Goal: Obtain resource: Download file/media

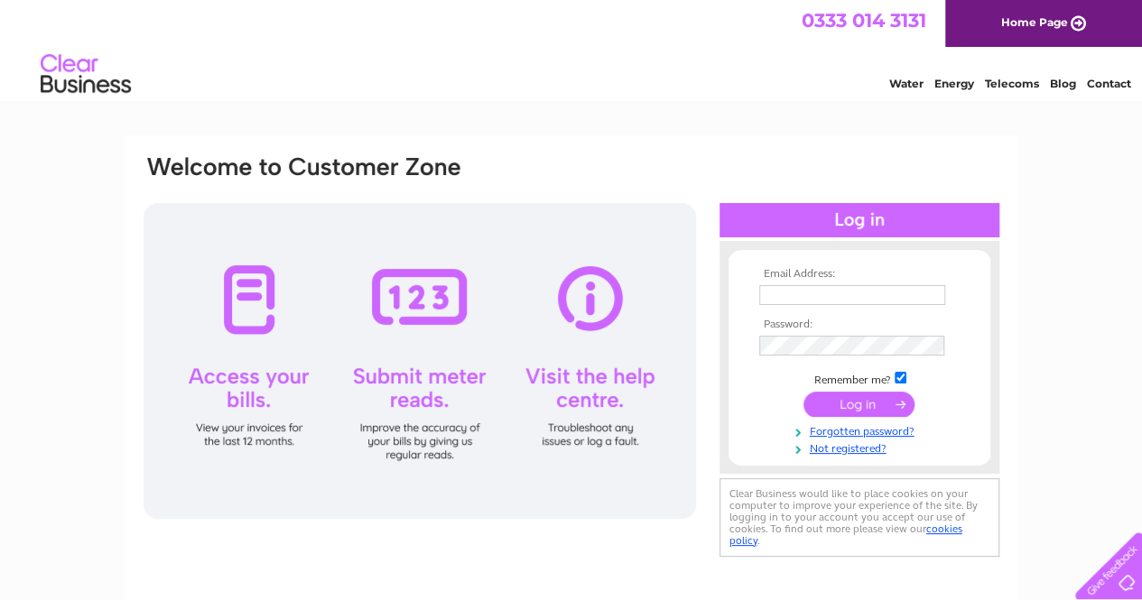
type input "jcrollo@tiscali.co.uk"
click at [881, 403] on input "submit" at bounding box center [858, 404] width 111 height 25
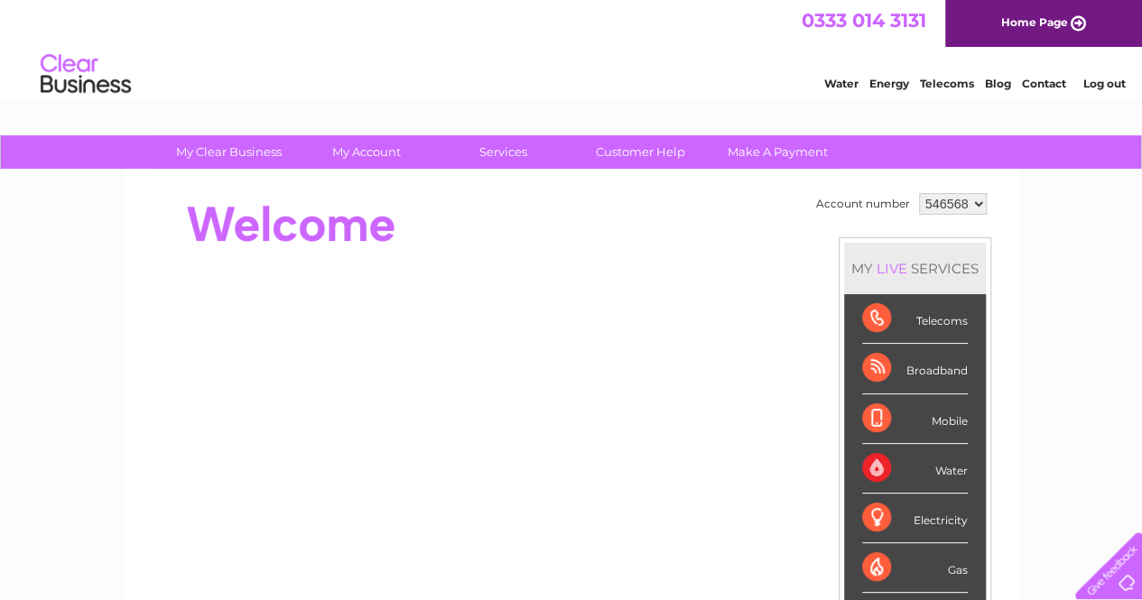
click at [974, 205] on select "546568 910611" at bounding box center [953, 204] width 68 height 22
select select "910611"
click at [919, 193] on select "546568 910611" at bounding box center [953, 204] width 68 height 22
click at [978, 203] on select "546568 910611" at bounding box center [953, 204] width 68 height 22
select select "546568"
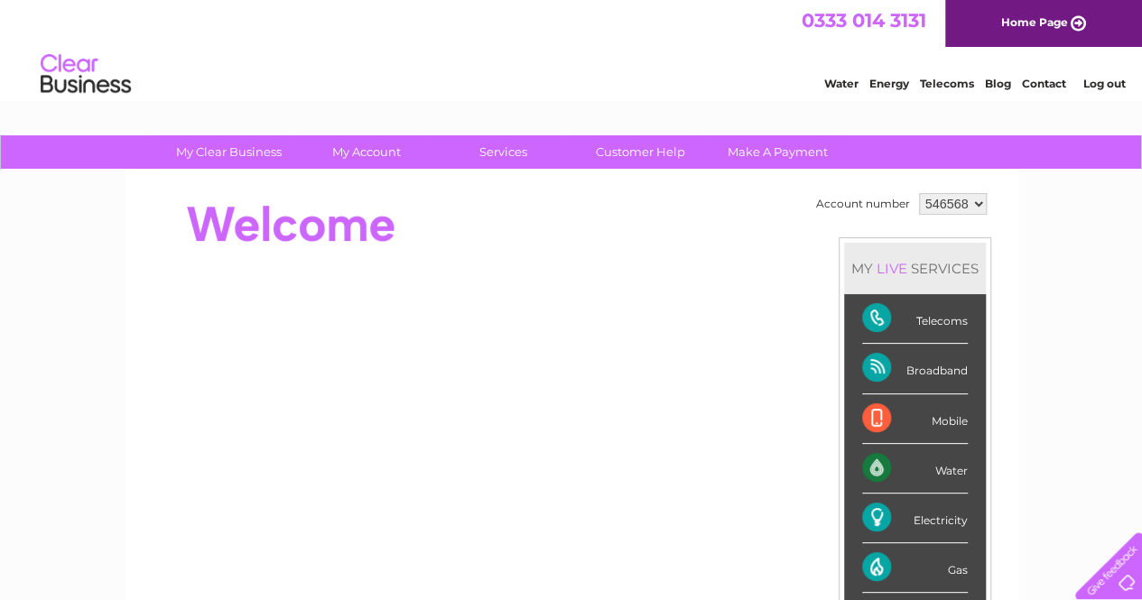
click at [919, 193] on select "546568 910611" at bounding box center [953, 204] width 68 height 22
click at [875, 314] on div "Telecoms" at bounding box center [915, 319] width 106 height 50
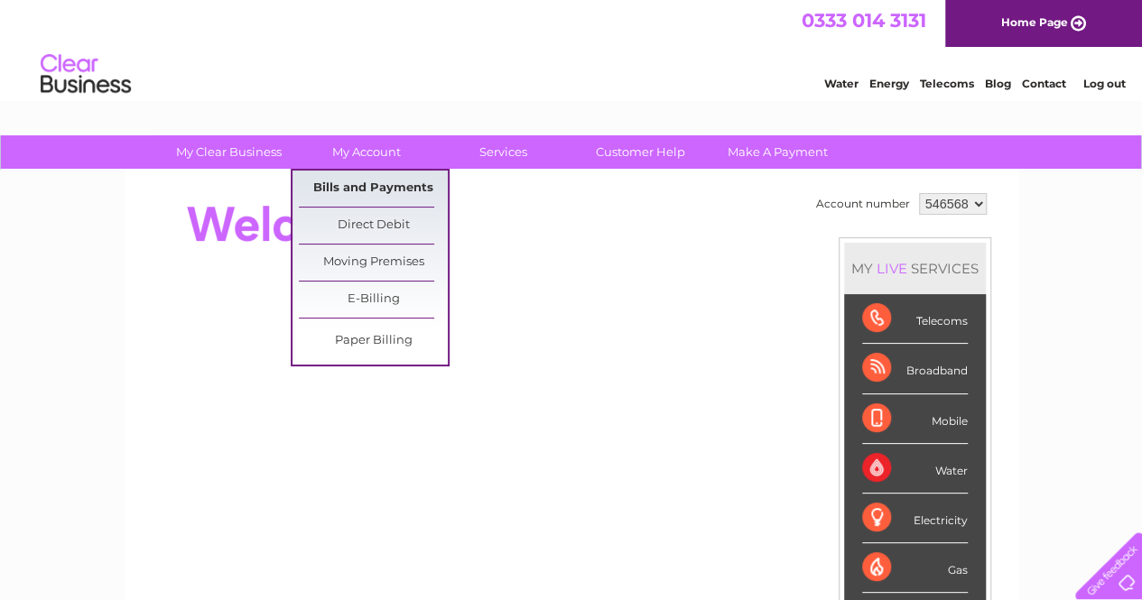
click at [381, 191] on link "Bills and Payments" at bounding box center [373, 189] width 149 height 36
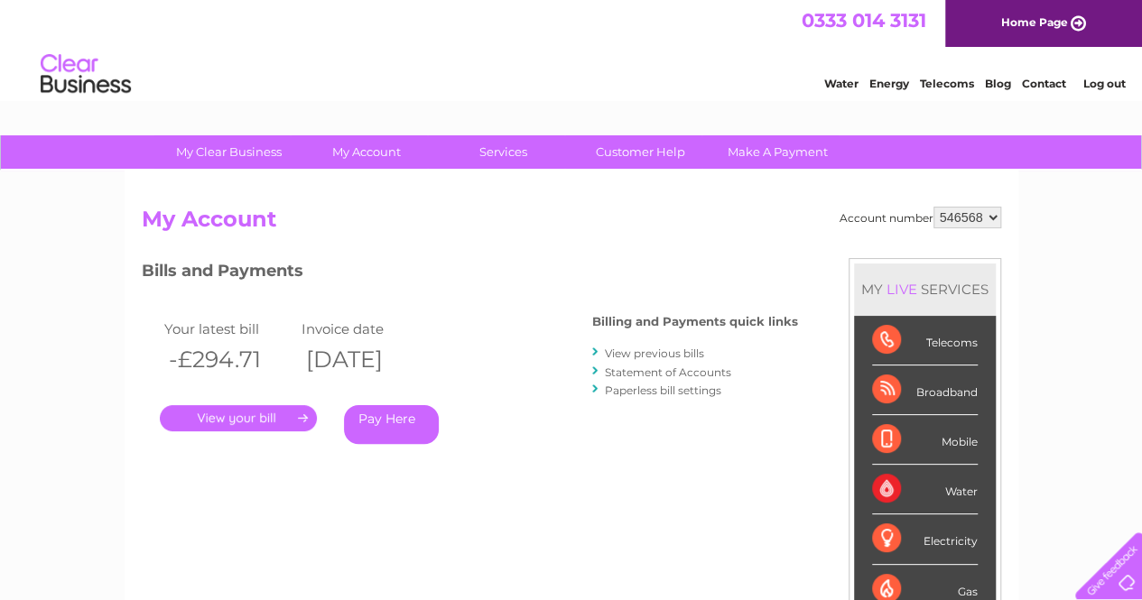
click at [271, 421] on link "." at bounding box center [238, 418] width 157 height 26
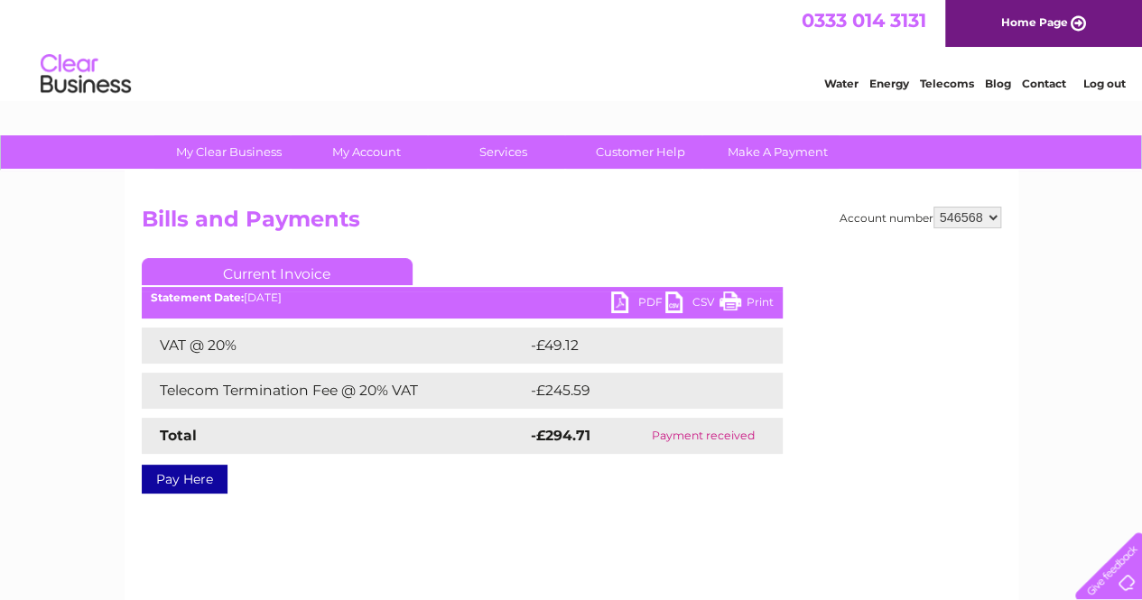
click at [641, 299] on link "PDF" at bounding box center [638, 305] width 54 height 26
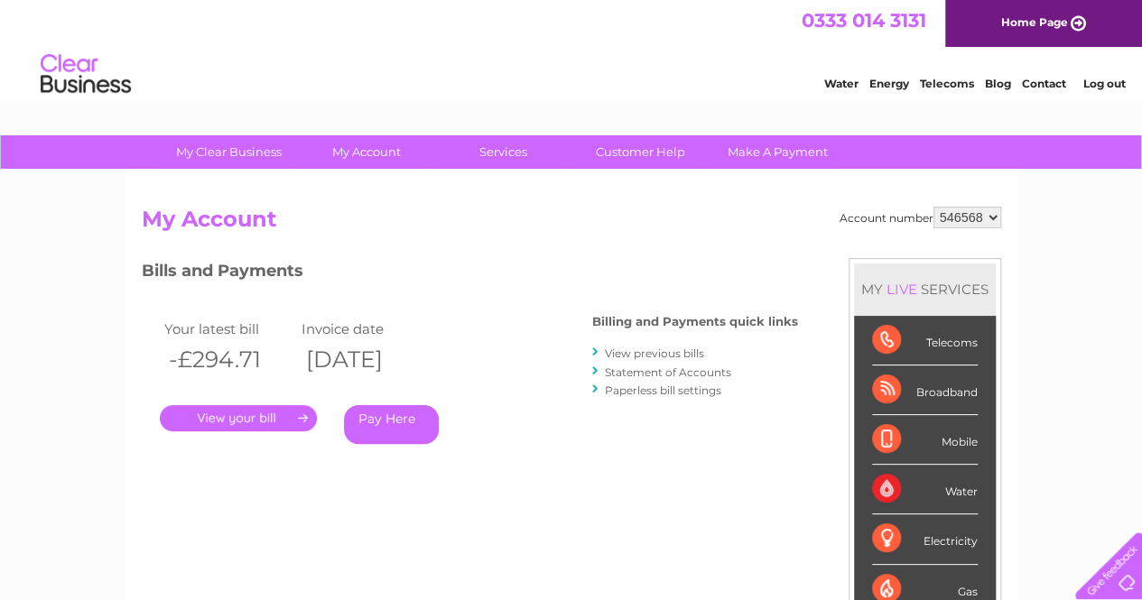
click at [664, 352] on link "View previous bills" at bounding box center [654, 354] width 99 height 14
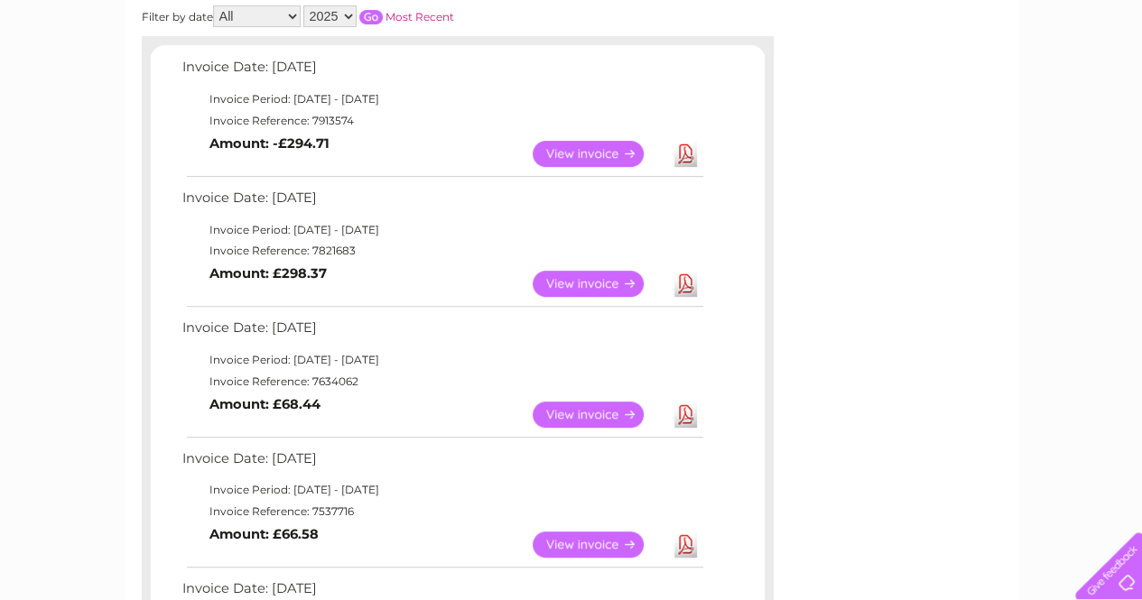
scroll to position [309, 0]
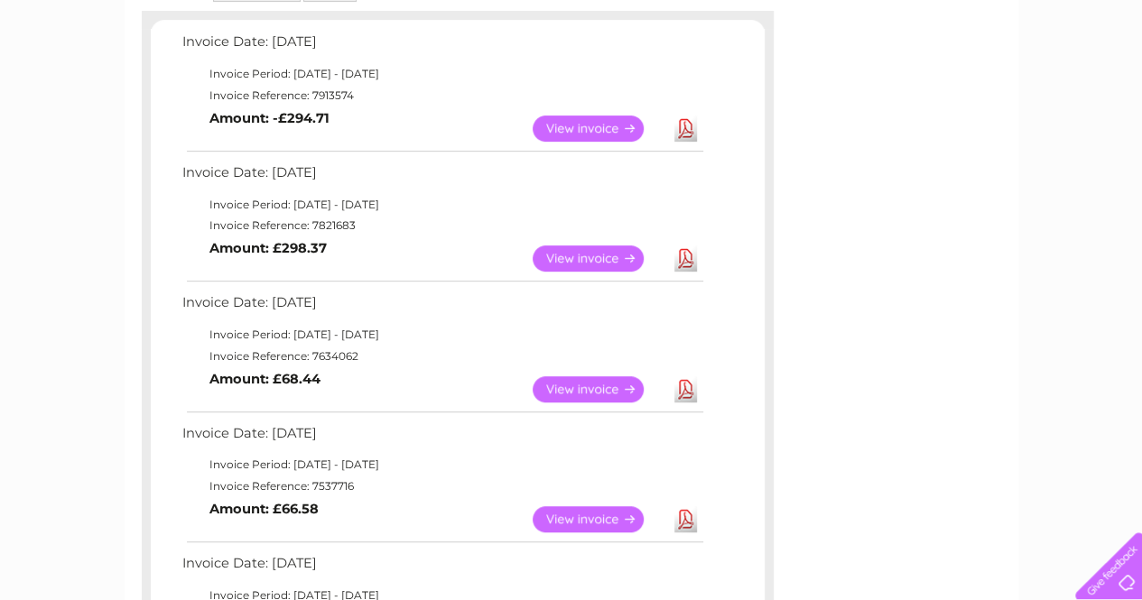
click at [578, 255] on link "View" at bounding box center [599, 259] width 133 height 26
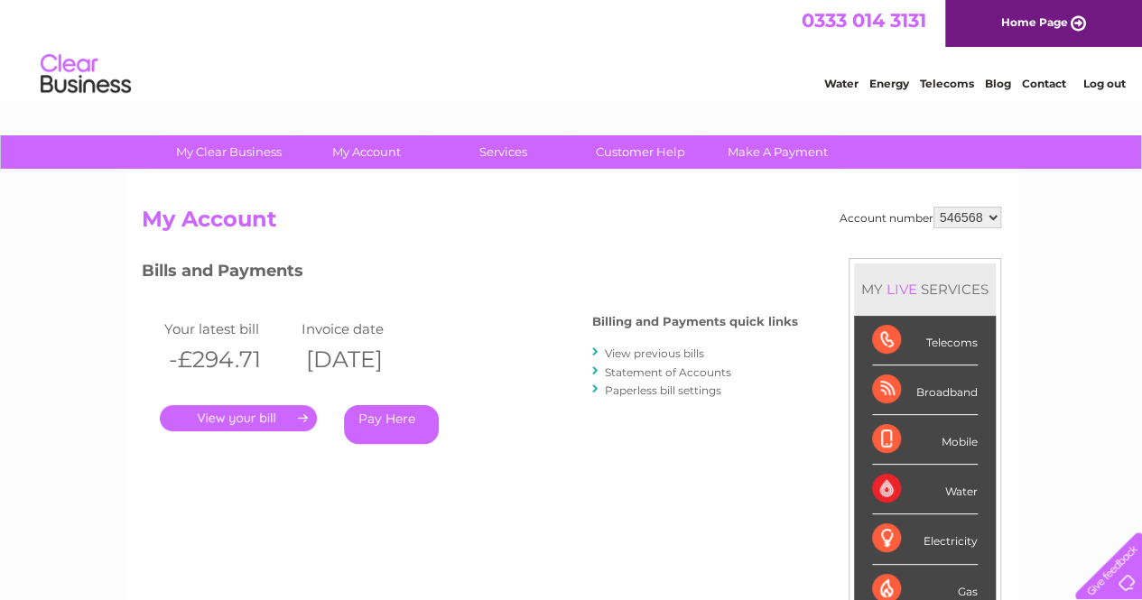
click at [993, 214] on select "546568 910611" at bounding box center [967, 218] width 68 height 22
select select "910611"
click at [933, 207] on select "546568 910611" at bounding box center [967, 218] width 68 height 22
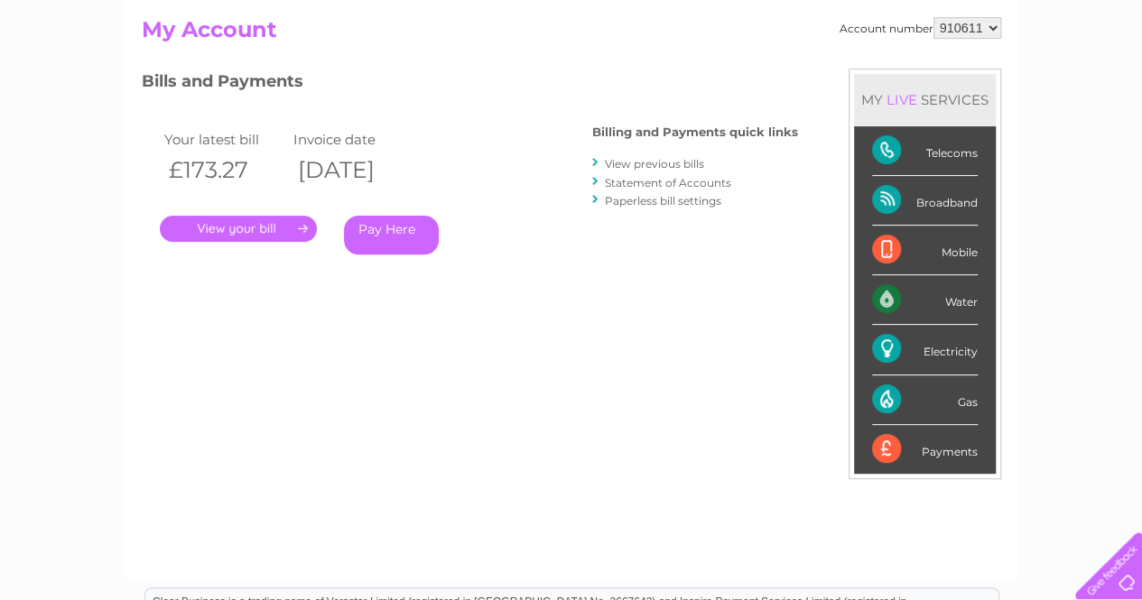
scroll to position [220, 0]
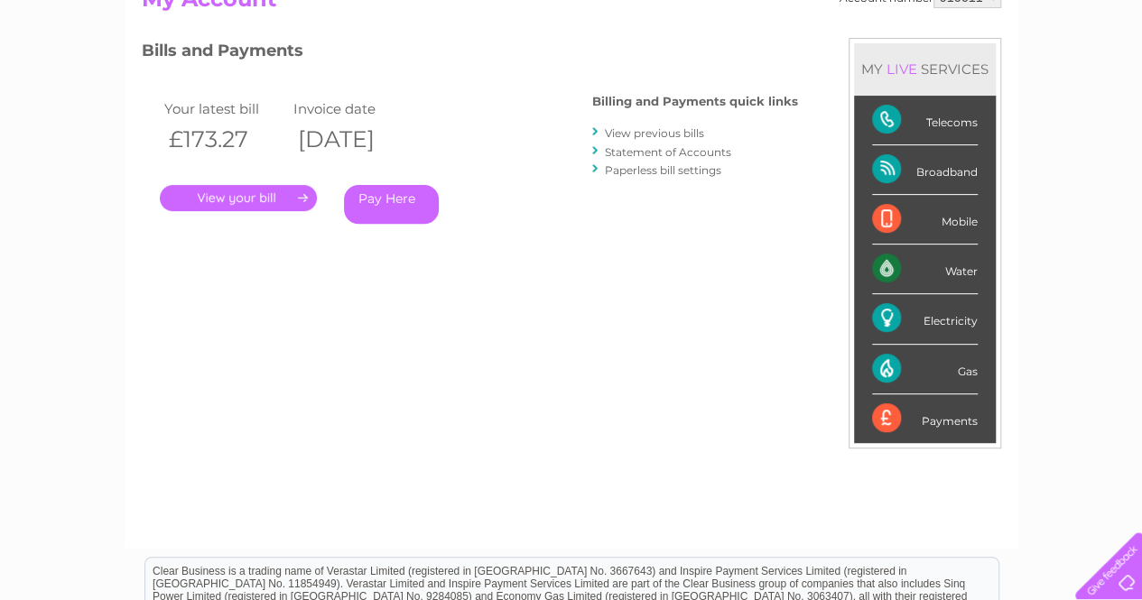
click at [657, 134] on link "View previous bills" at bounding box center [654, 133] width 99 height 14
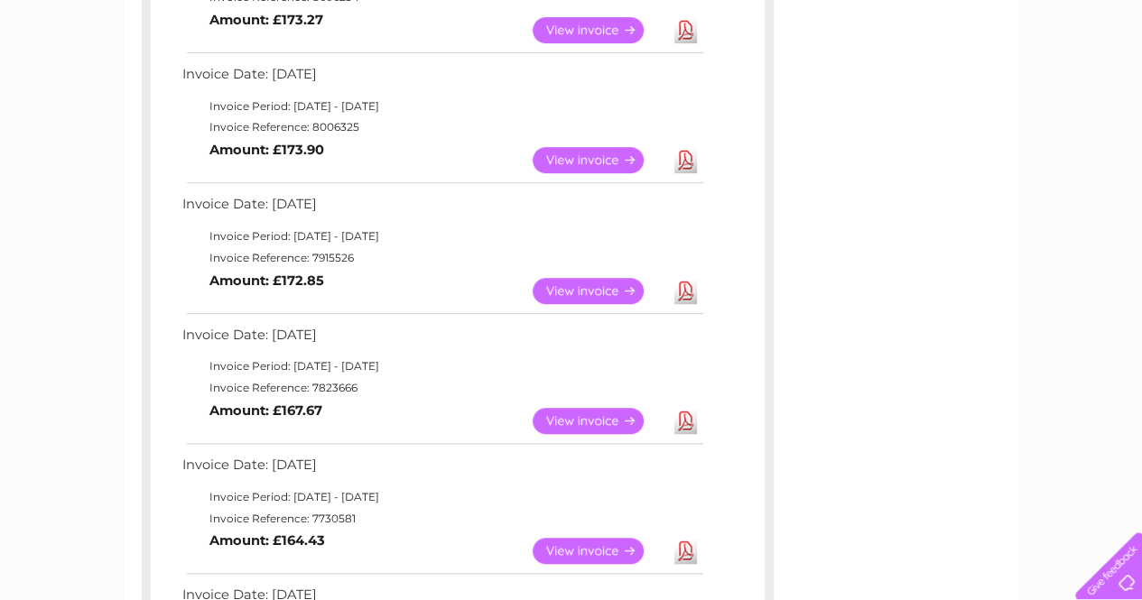
scroll to position [409, 0]
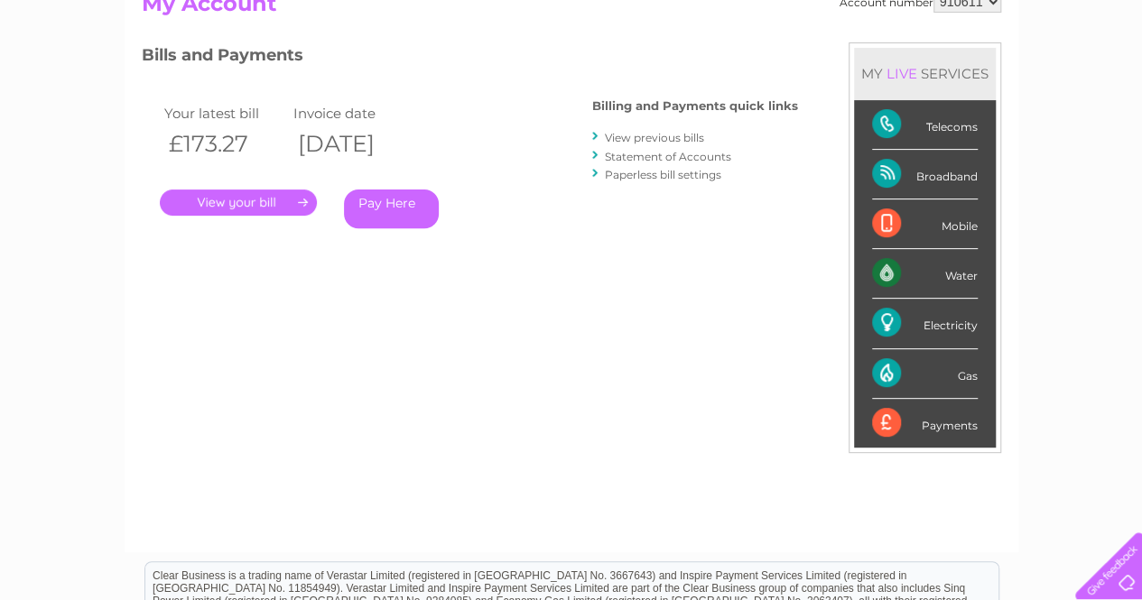
click at [1124, 579] on div at bounding box center [1105, 562] width 74 height 74
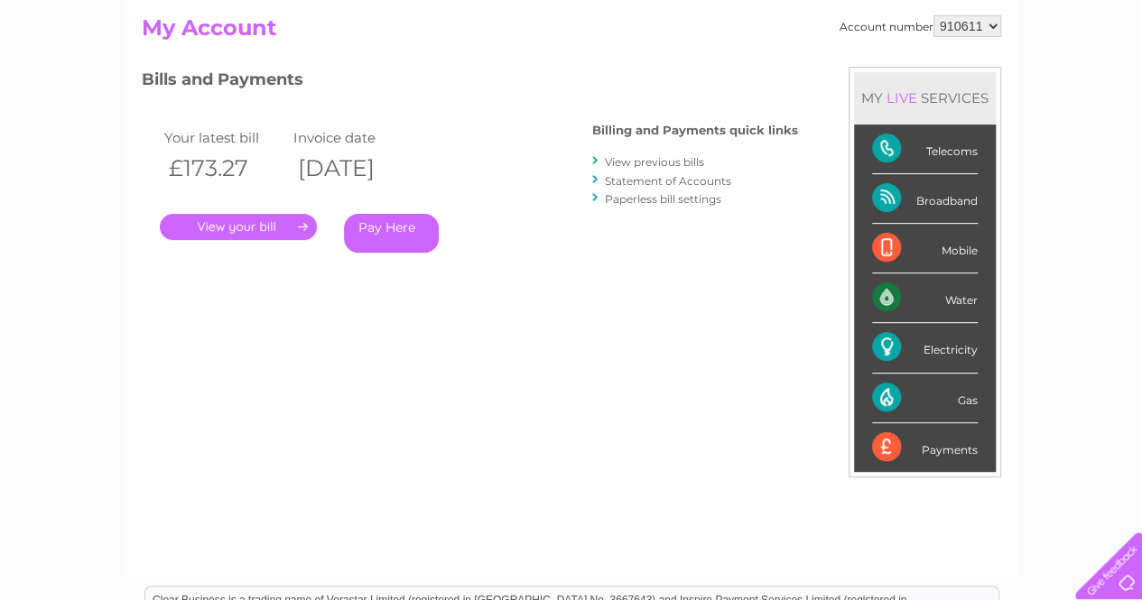
scroll to position [192, 0]
click at [995, 26] on select "546568 910611" at bounding box center [967, 25] width 68 height 22
click at [688, 163] on link "View previous bills" at bounding box center [654, 161] width 99 height 14
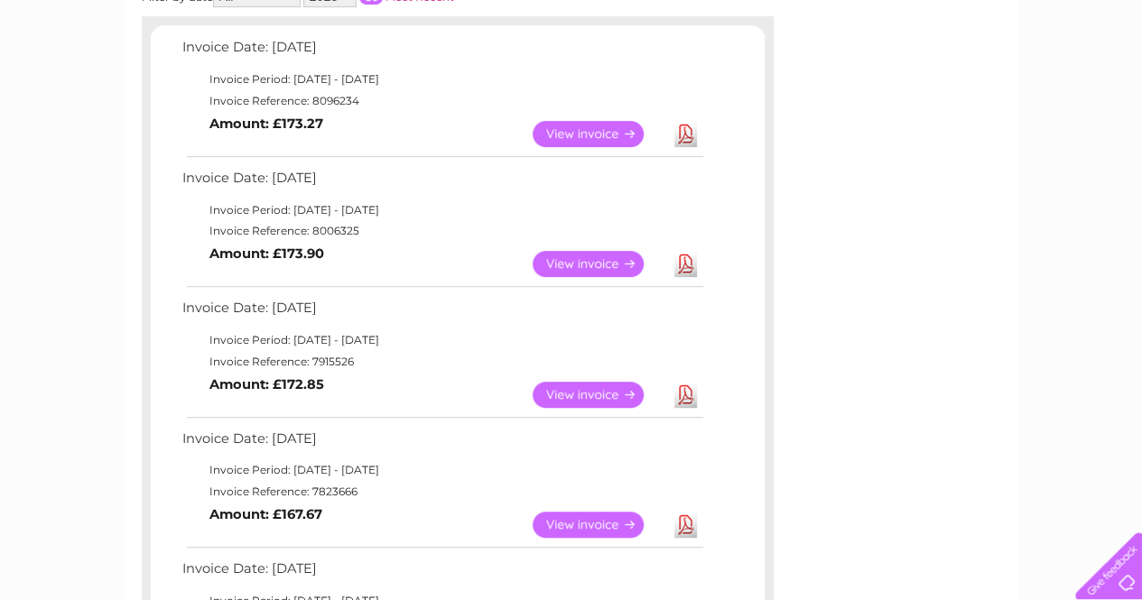
scroll to position [235, 0]
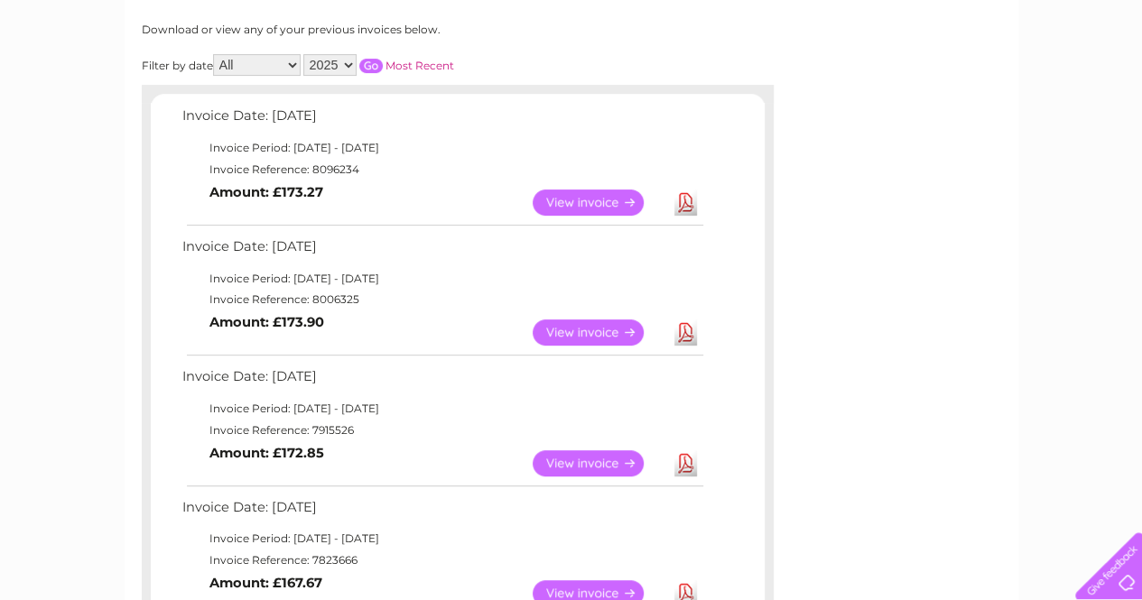
click at [583, 464] on link "View" at bounding box center [599, 463] width 133 height 26
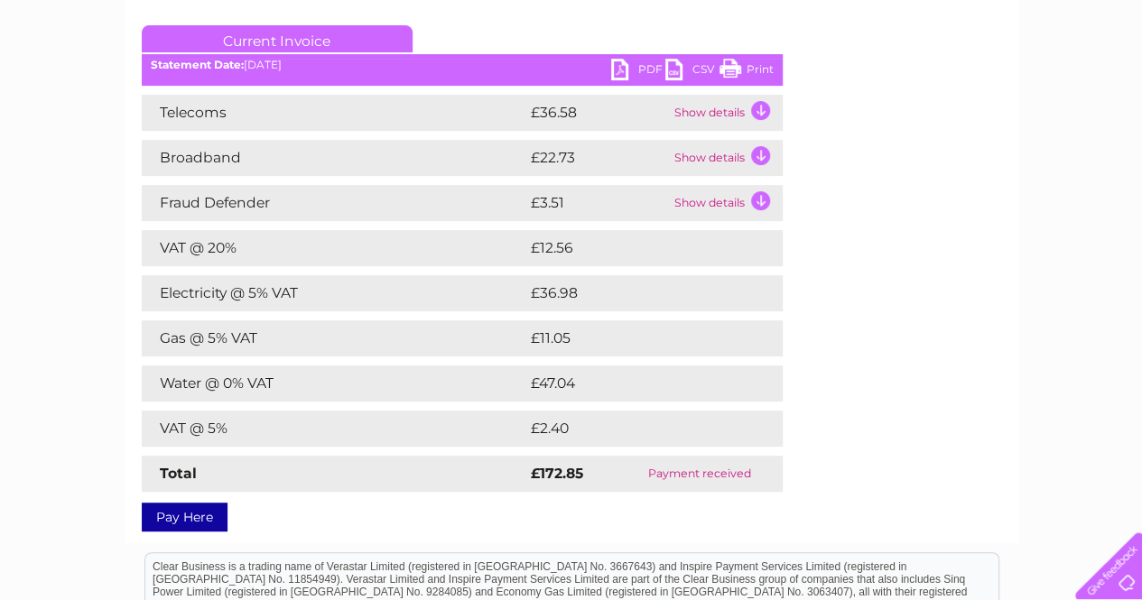
scroll to position [236, 0]
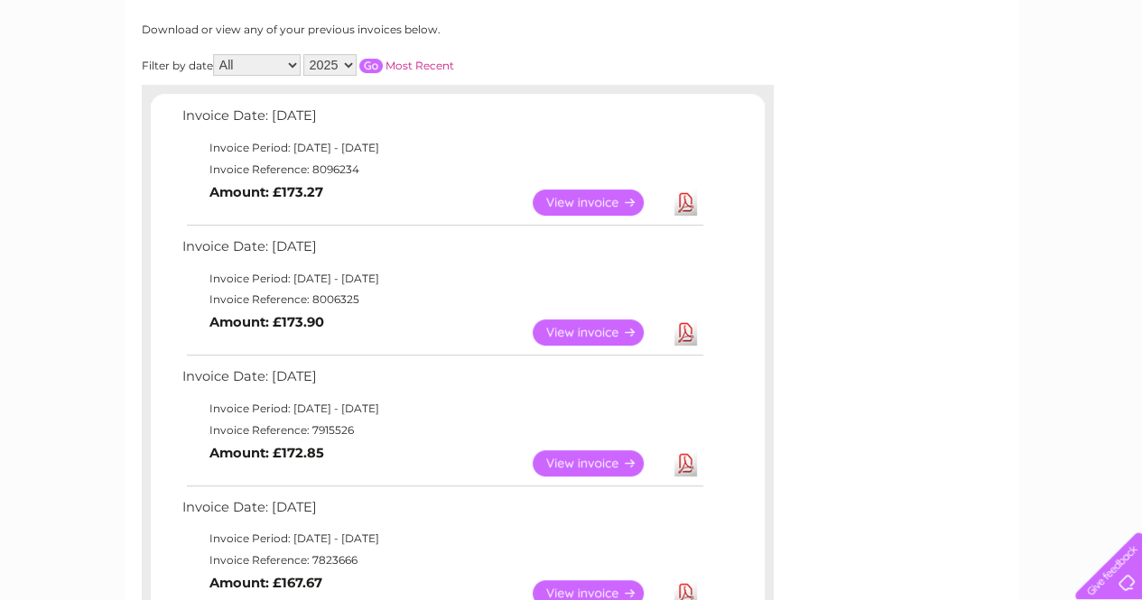
click at [564, 333] on link "View" at bounding box center [599, 333] width 133 height 26
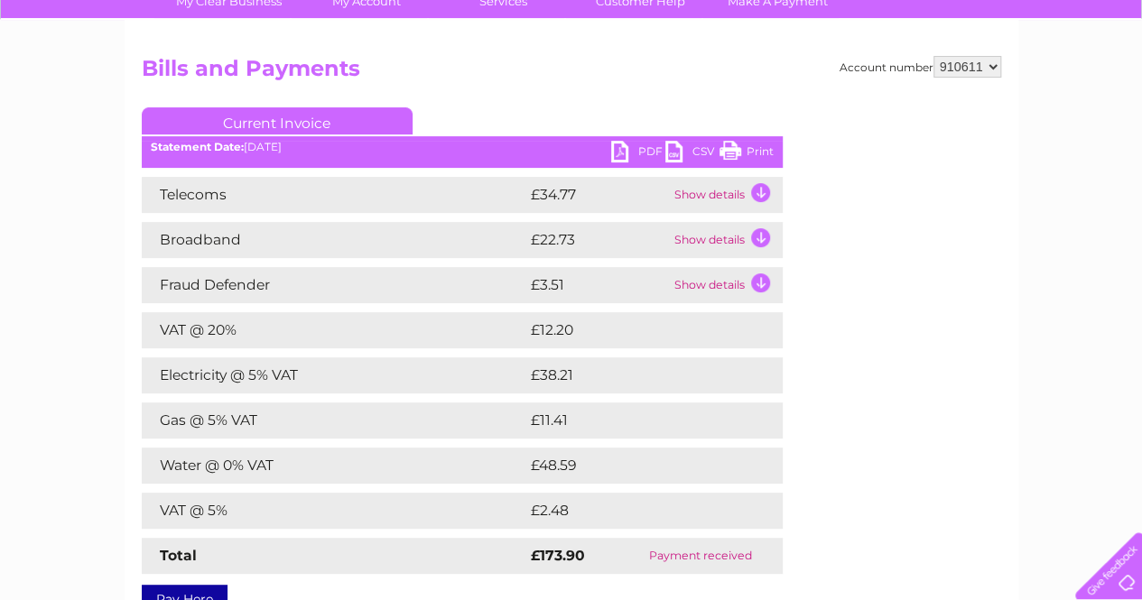
scroll to position [211, 0]
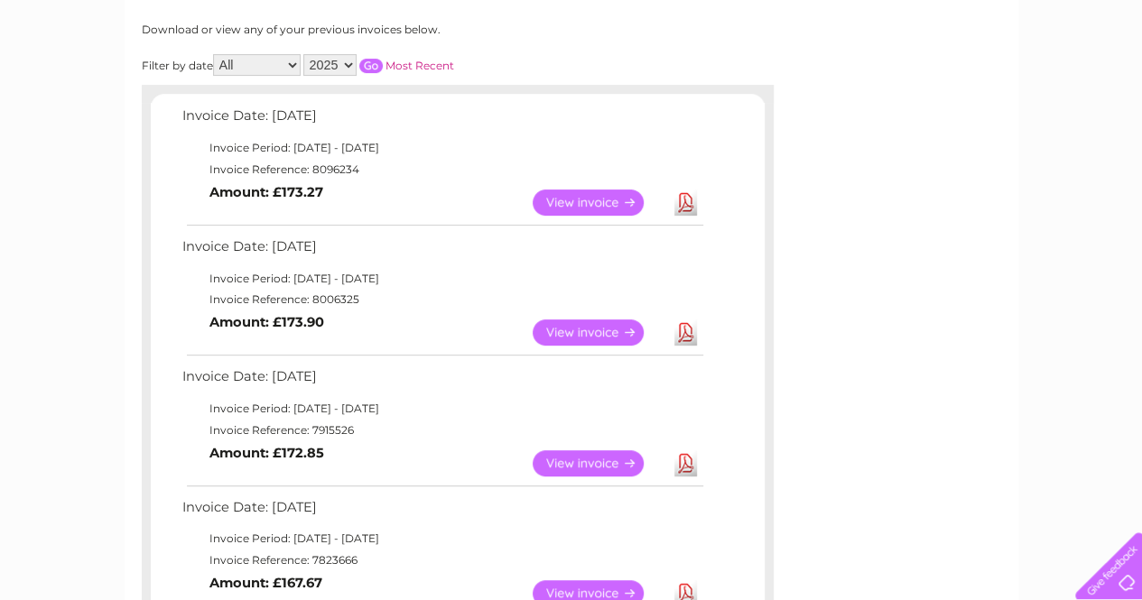
click at [578, 201] on link "View" at bounding box center [599, 203] width 133 height 26
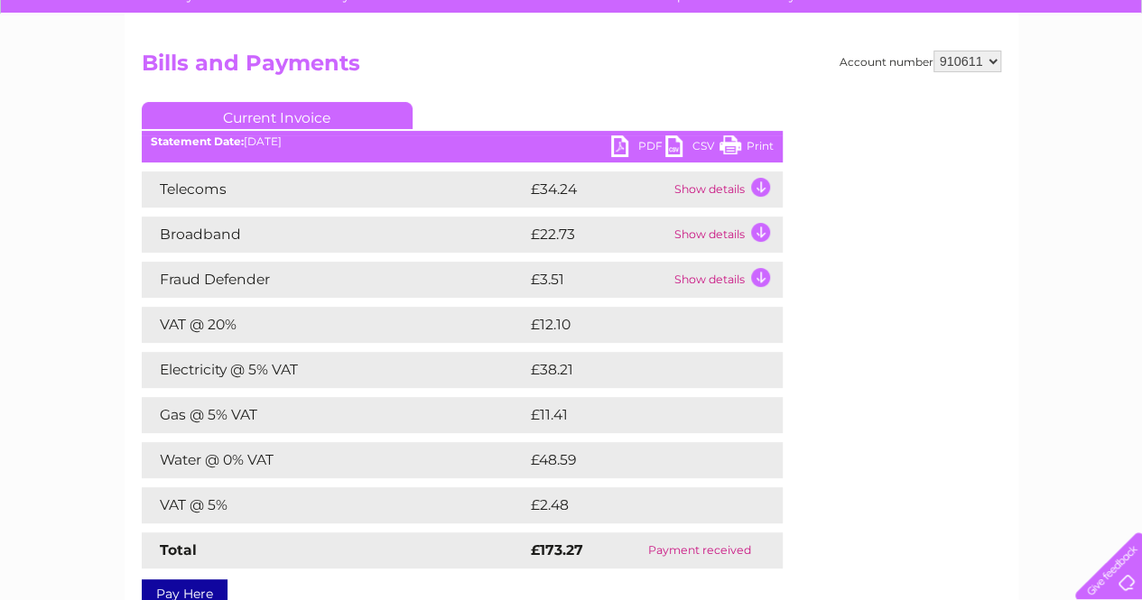
scroll to position [172, 0]
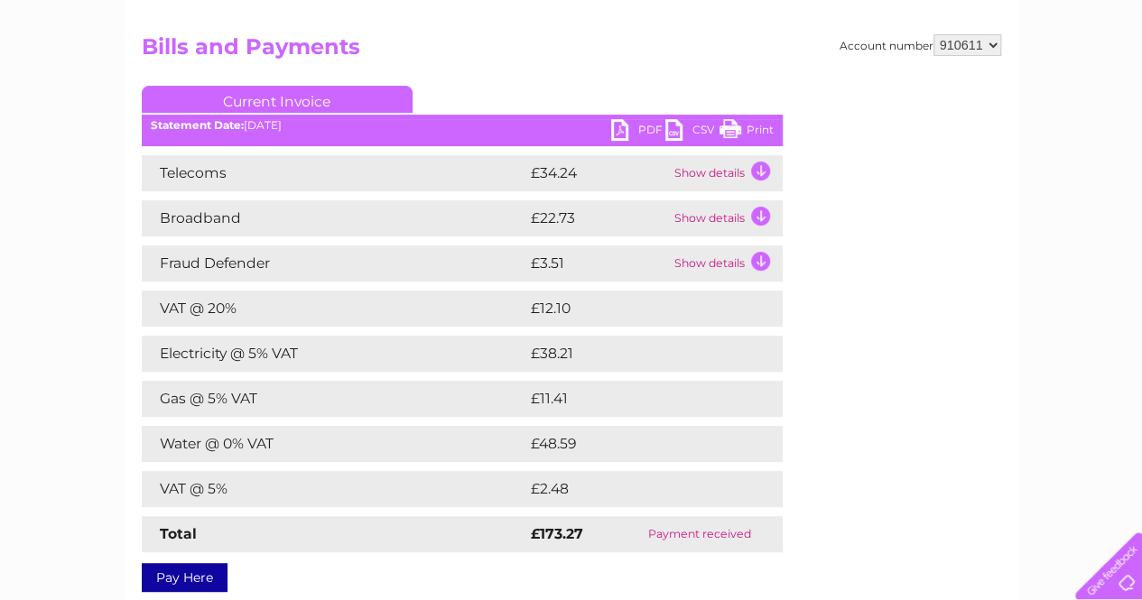
click at [764, 172] on td "Show details" at bounding box center [726, 173] width 113 height 36
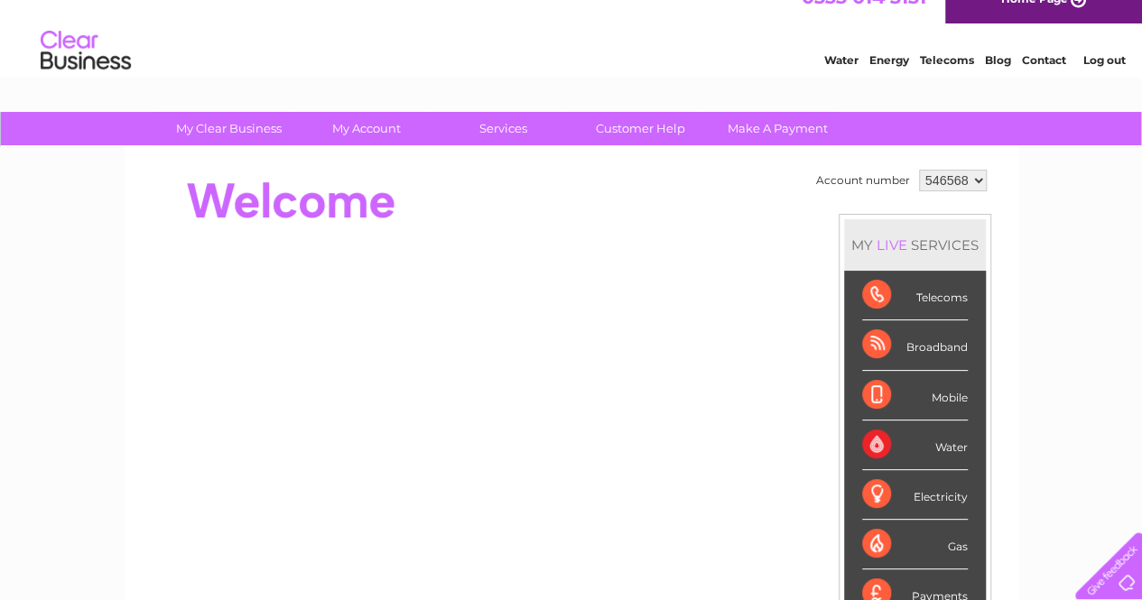
scroll to position [25, 0]
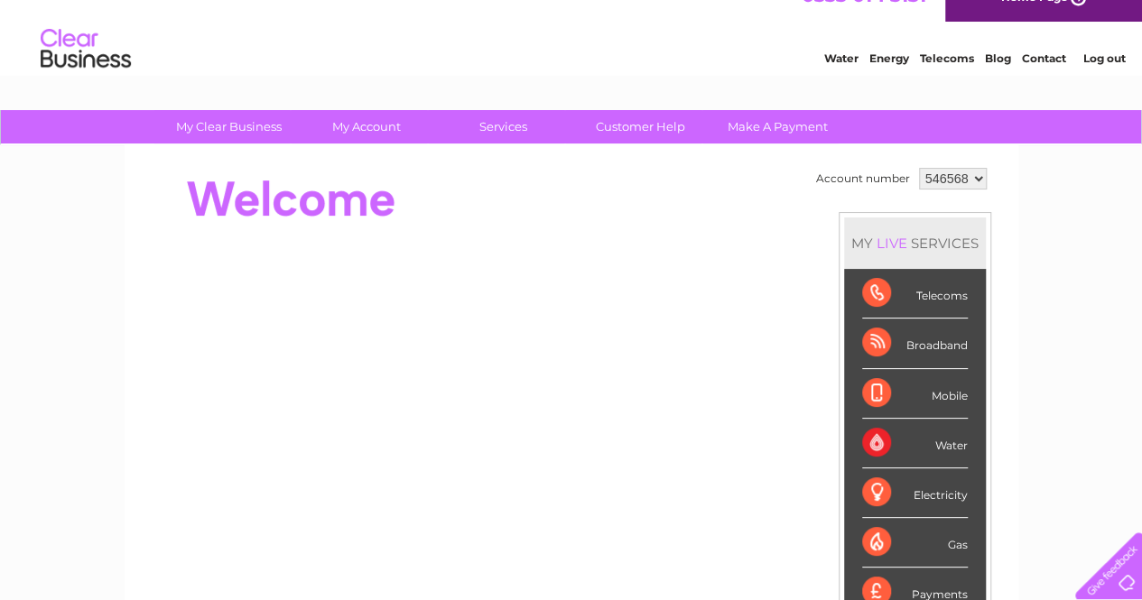
click at [971, 171] on select "546568 910611" at bounding box center [953, 179] width 68 height 22
select select "910611"
click at [919, 168] on select "546568 910611" at bounding box center [953, 179] width 68 height 22
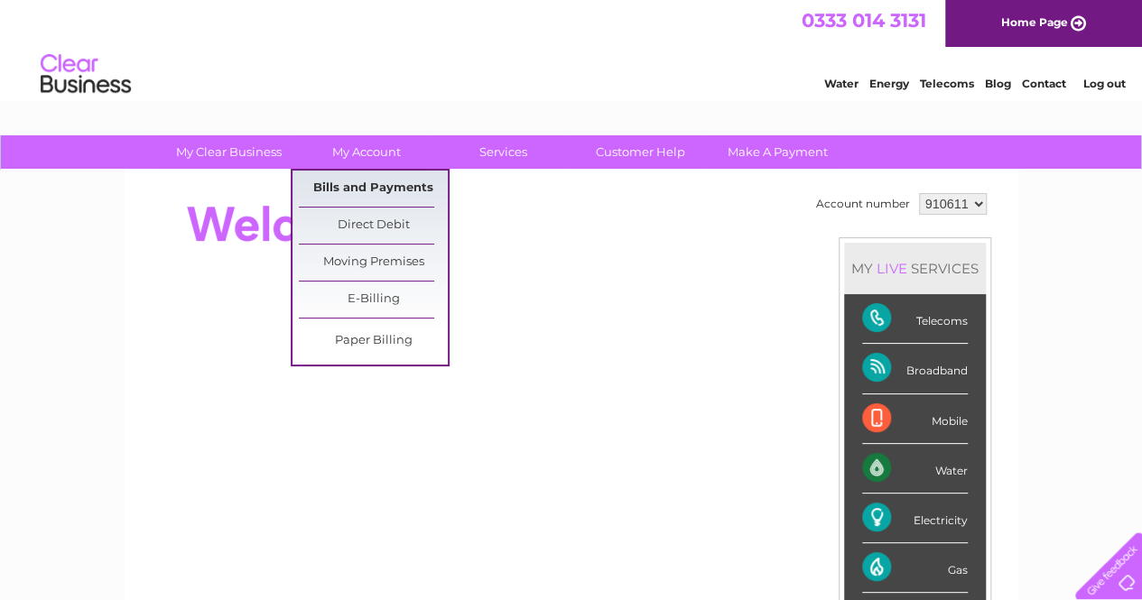
click at [372, 187] on link "Bills and Payments" at bounding box center [373, 189] width 149 height 36
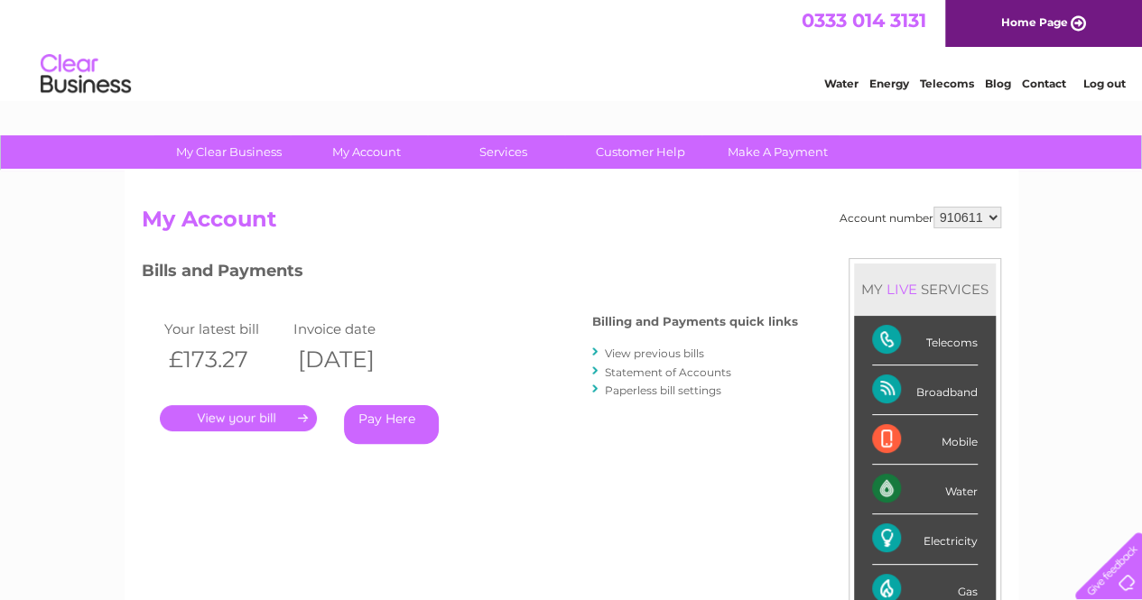
click at [637, 353] on link "View previous bills" at bounding box center [654, 354] width 99 height 14
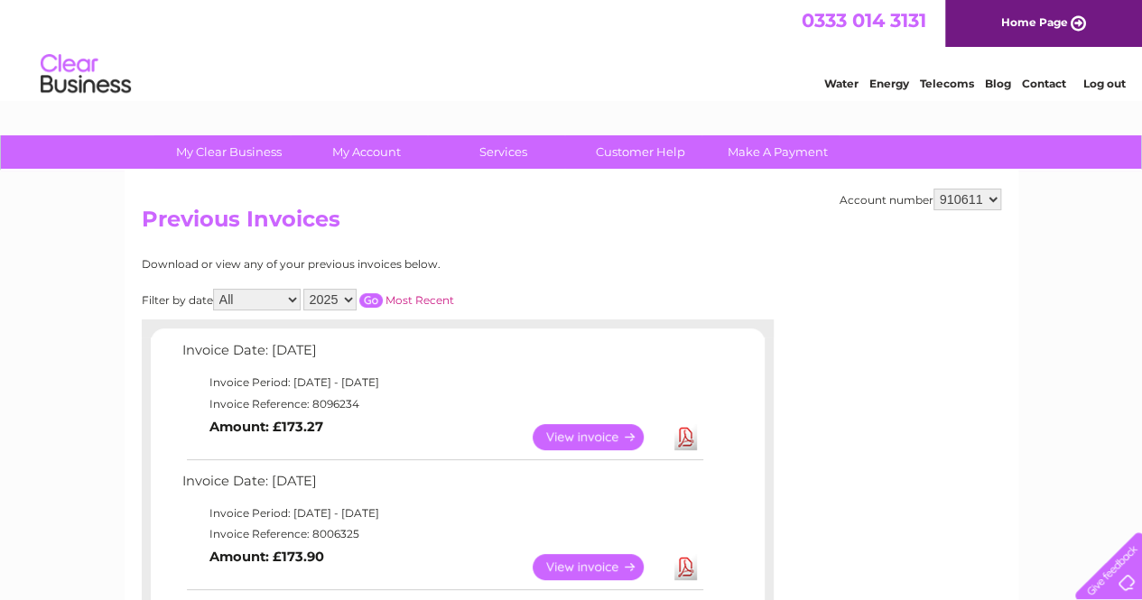
click at [686, 436] on link "Download" at bounding box center [685, 437] width 23 height 26
click at [998, 198] on select "546568 910611" at bounding box center [967, 200] width 68 height 22
select select "546568"
click at [933, 189] on select "546568 910611" at bounding box center [967, 200] width 68 height 22
click at [589, 437] on link "View" at bounding box center [599, 437] width 133 height 26
